Goal: Transaction & Acquisition: Book appointment/travel/reservation

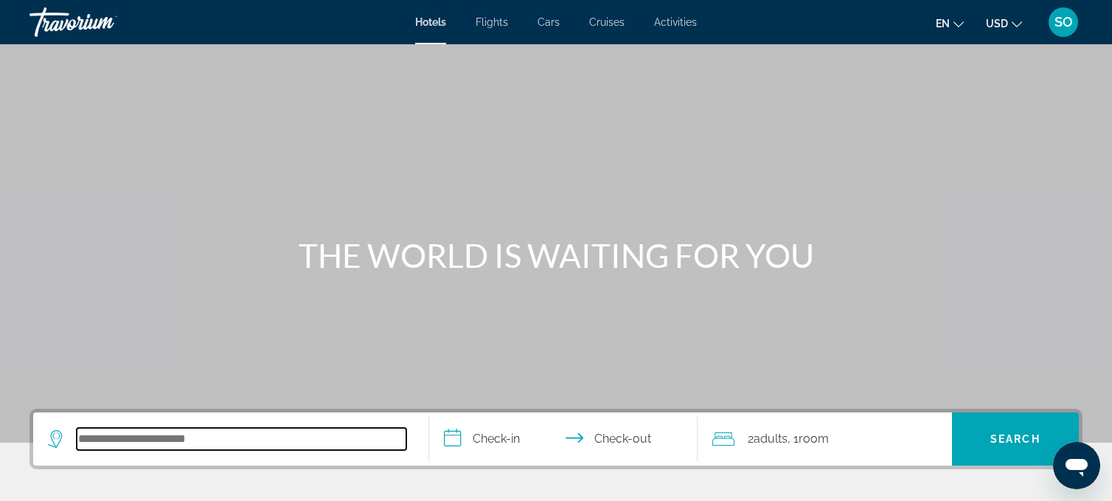
click at [159, 441] on input "Search hotel destination" at bounding box center [242, 439] width 330 height 22
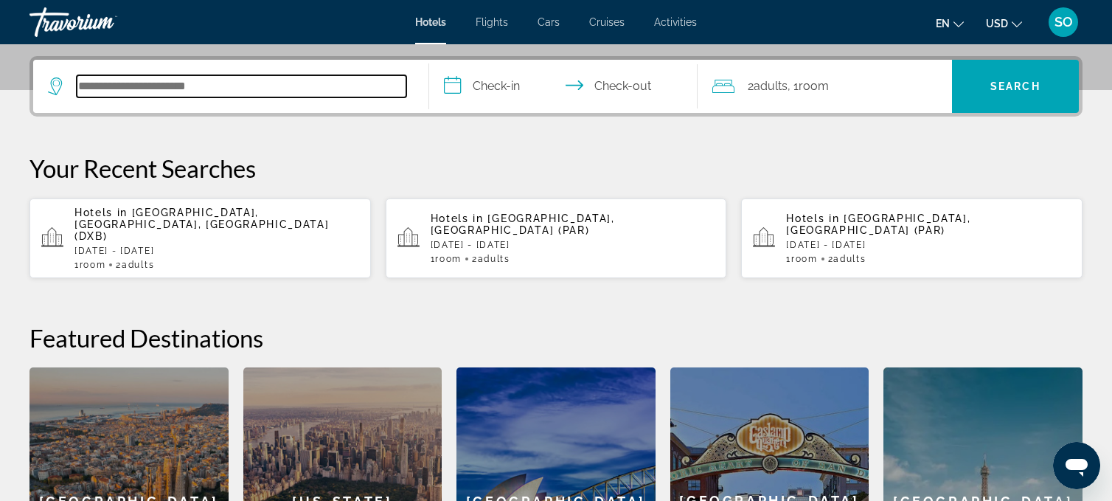
scroll to position [360, 0]
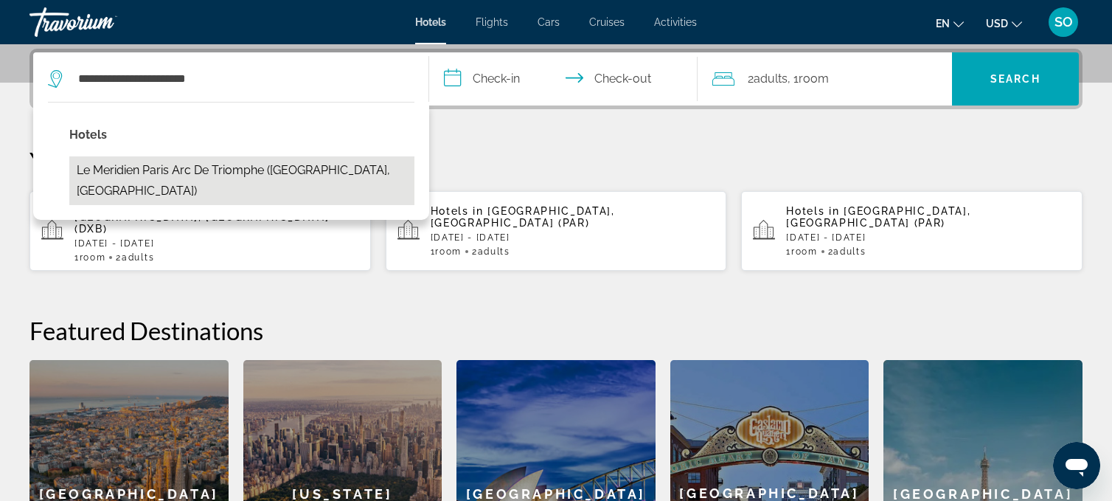
click at [179, 171] on button "Le Meridien Paris Arc De Triomphe ([GEOGRAPHIC_DATA], [GEOGRAPHIC_DATA])" at bounding box center [241, 180] width 345 height 49
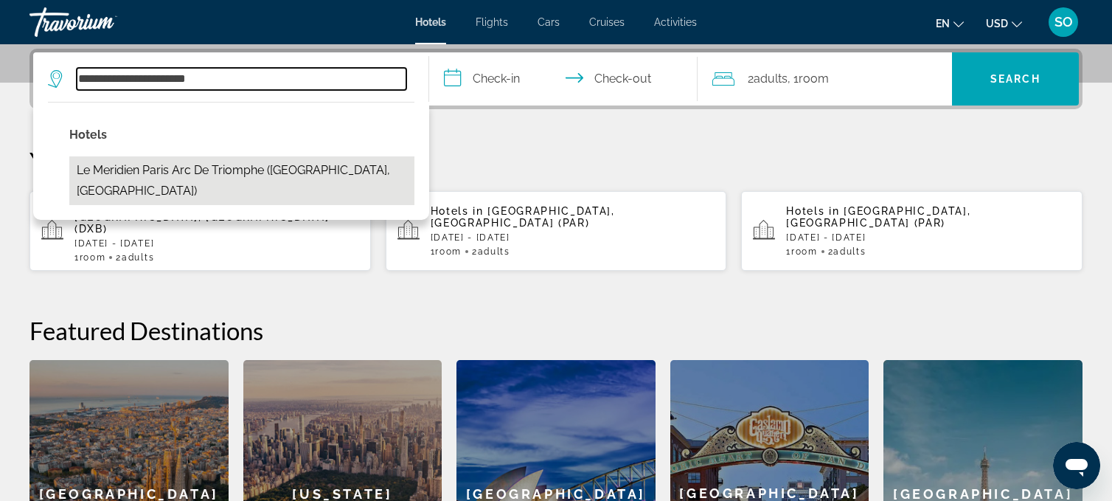
type input "**********"
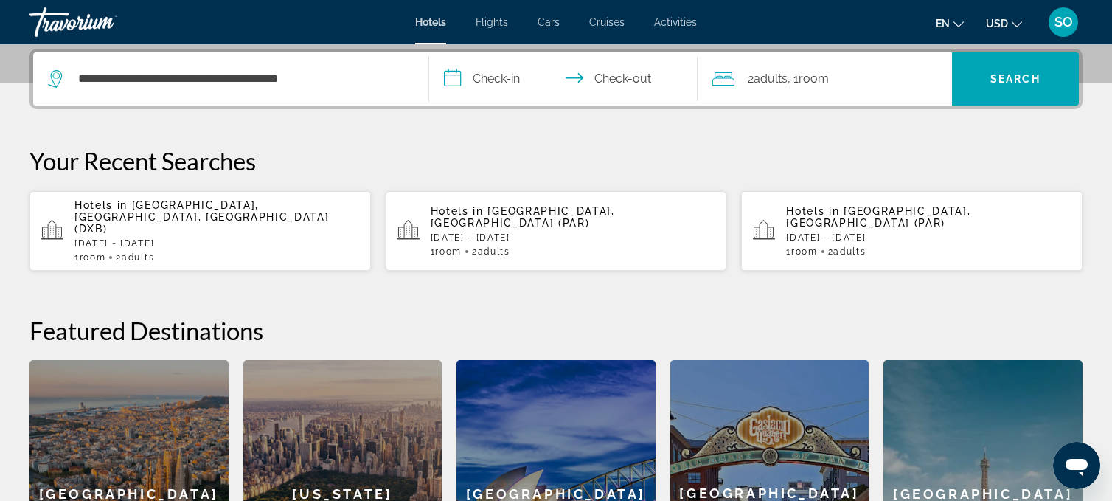
click at [500, 82] on input "**********" at bounding box center [566, 81] width 275 height 58
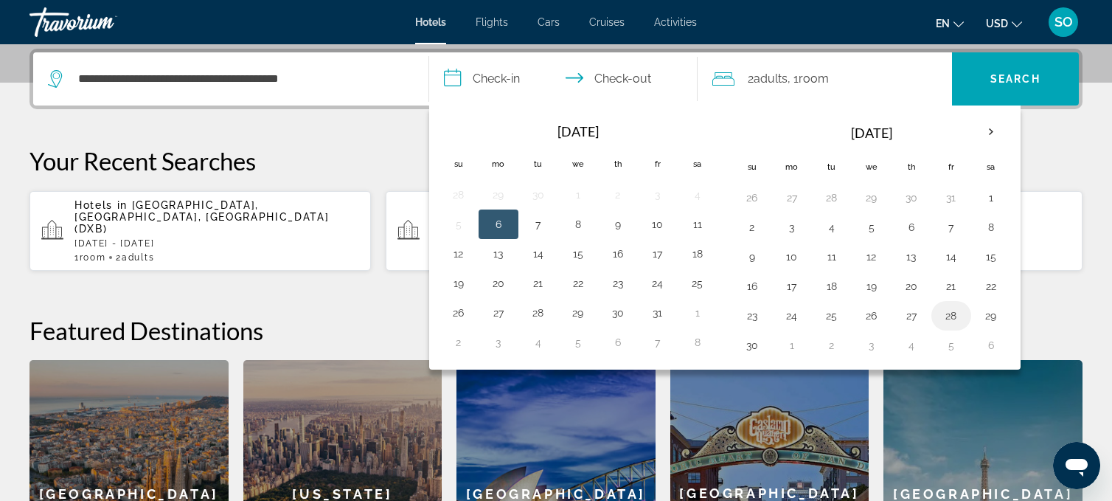
click at [949, 315] on button "28" at bounding box center [952, 315] width 24 height 21
click at [745, 344] on button "30" at bounding box center [753, 345] width 24 height 21
type input "**********"
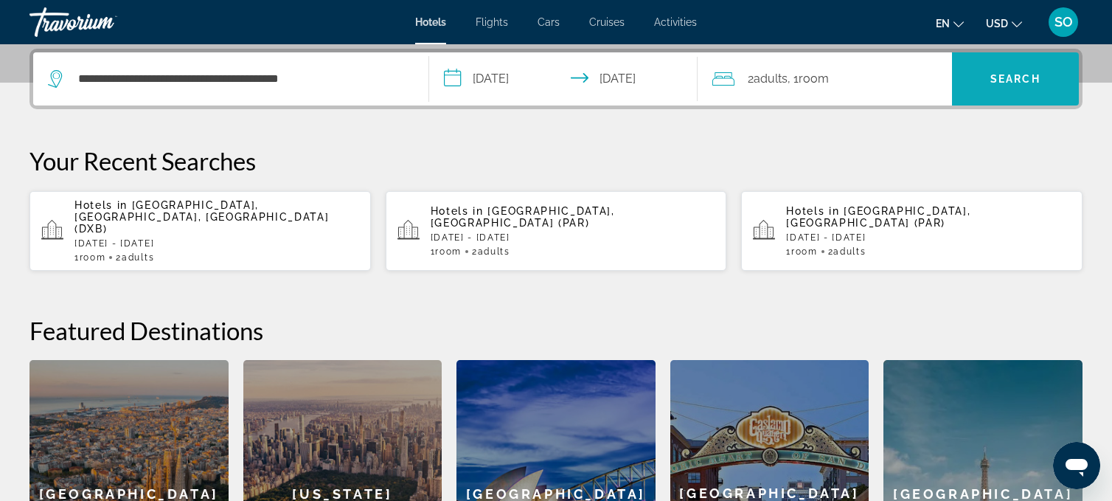
click at [980, 86] on span "Search" at bounding box center [1015, 78] width 127 height 35
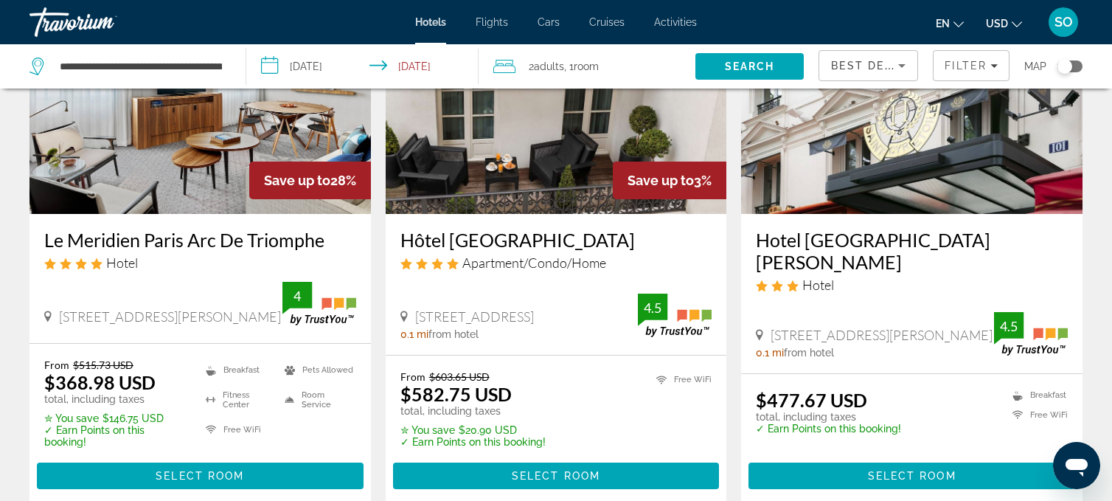
scroll to position [179, 0]
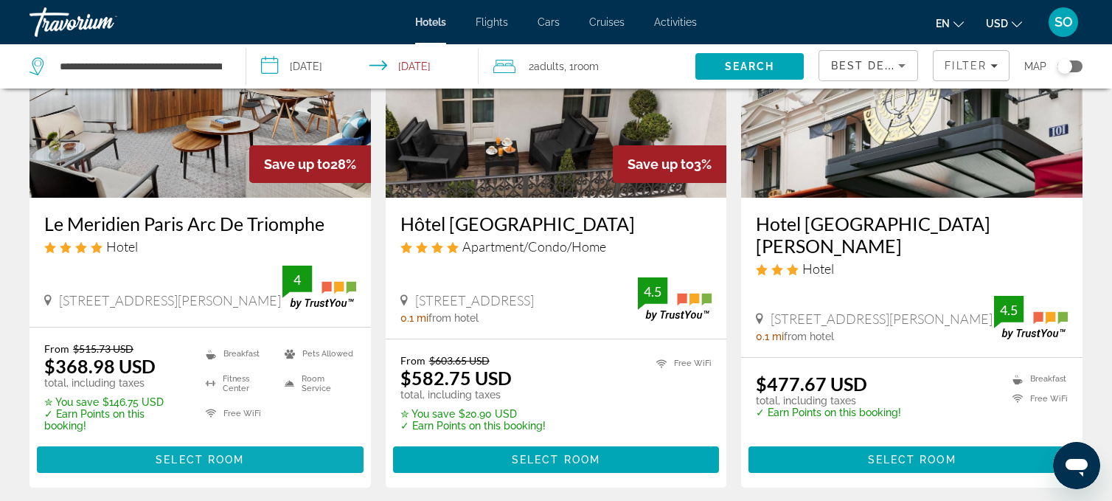
click at [197, 459] on span "Select Room" at bounding box center [200, 460] width 89 height 12
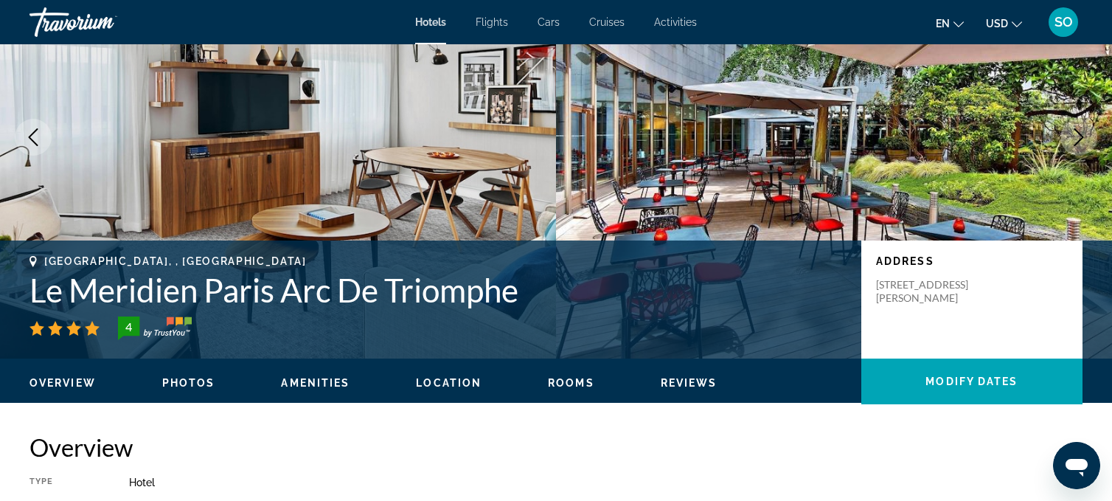
scroll to position [129, 0]
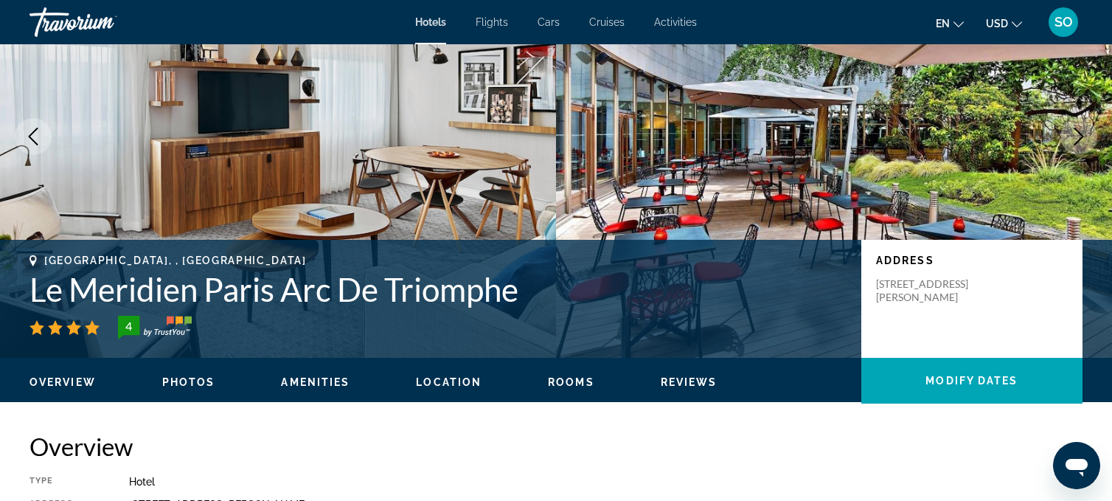
click at [1018, 21] on icon "Change currency" at bounding box center [1017, 24] width 10 height 10
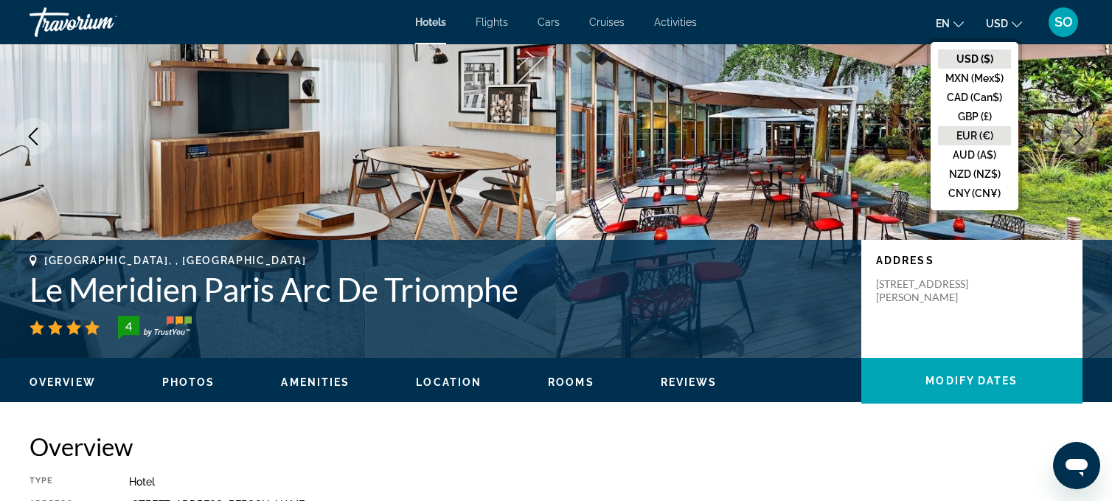
click at [971, 134] on button "EUR (€)" at bounding box center [974, 135] width 73 height 19
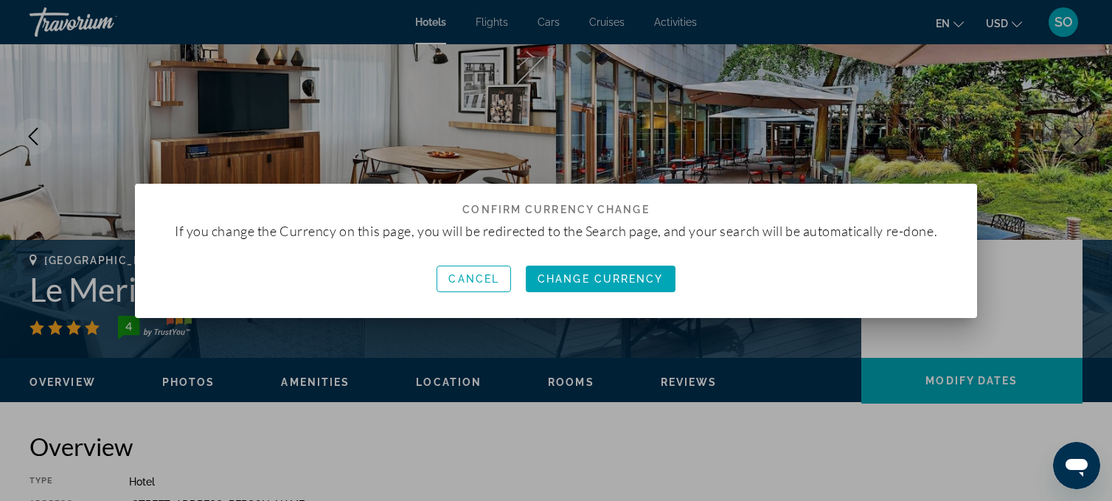
scroll to position [0, 0]
click at [599, 273] on span "Change Currency" at bounding box center [601, 279] width 126 height 12
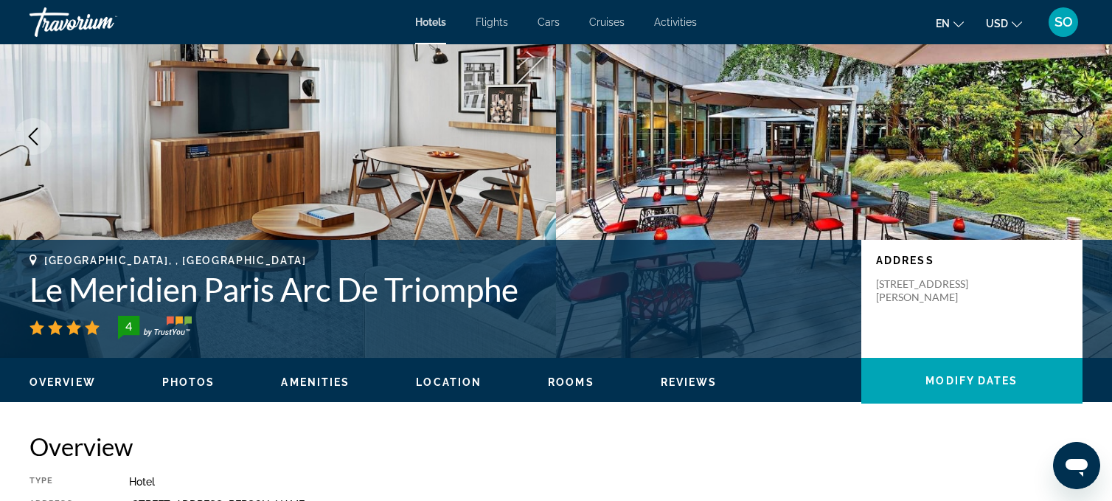
scroll to position [129, 0]
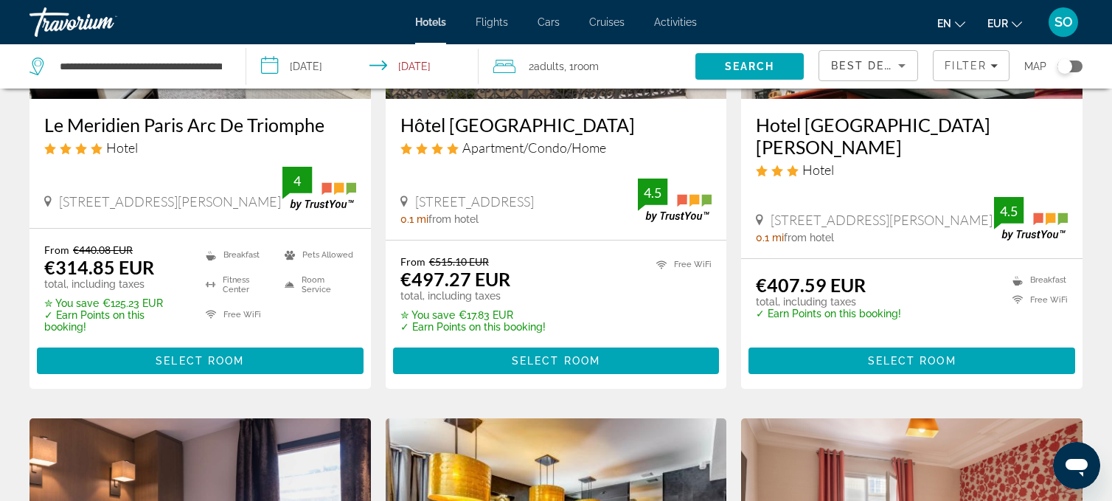
scroll to position [278, 0]
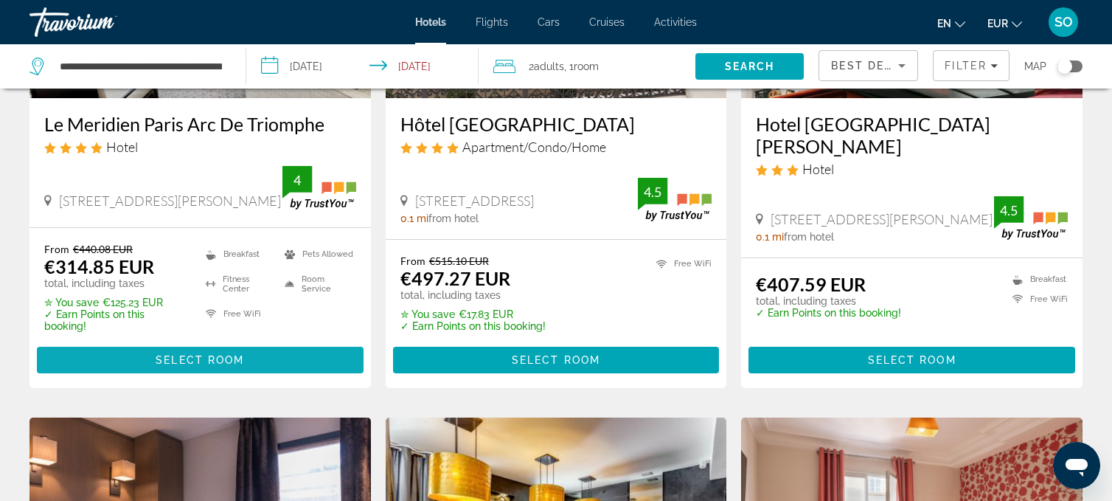
click at [197, 358] on span "Select Room" at bounding box center [200, 360] width 89 height 12
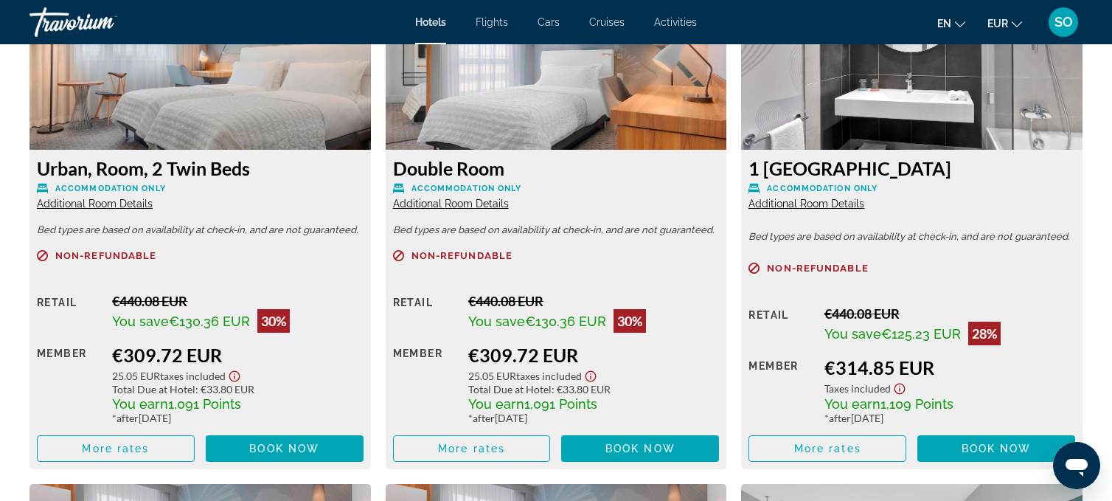
scroll to position [2128, 0]
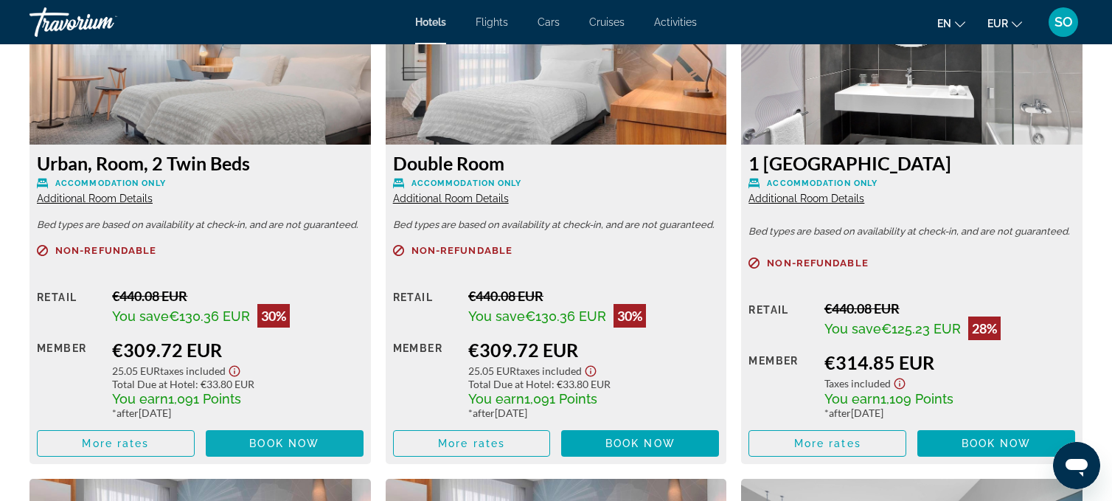
click at [271, 445] on span "Book now" at bounding box center [284, 443] width 70 height 12
